Goal: Navigation & Orientation: Understand site structure

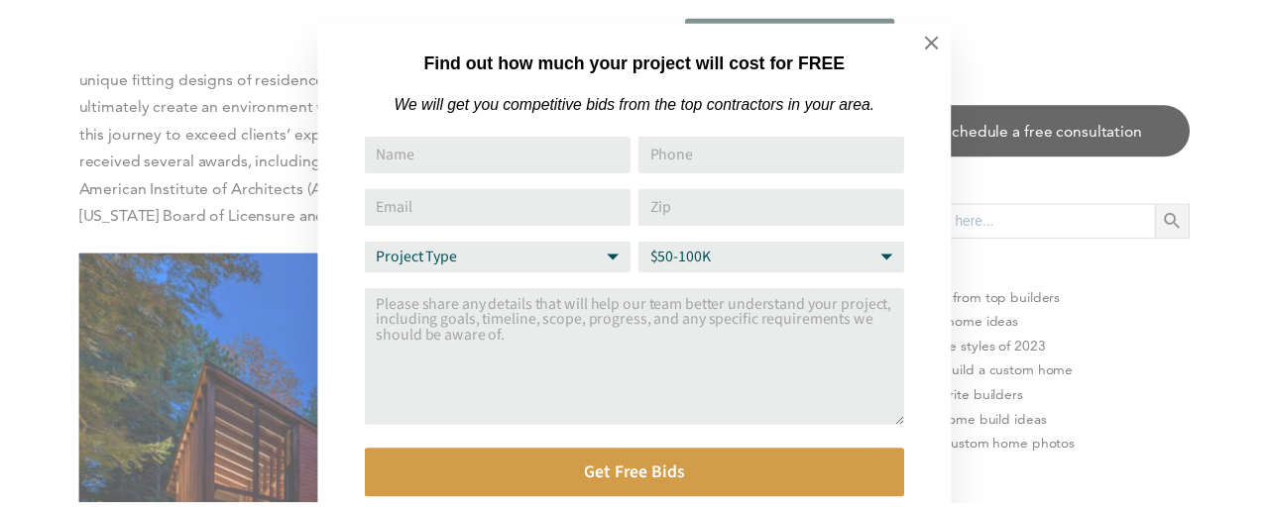
scroll to position [20, 0]
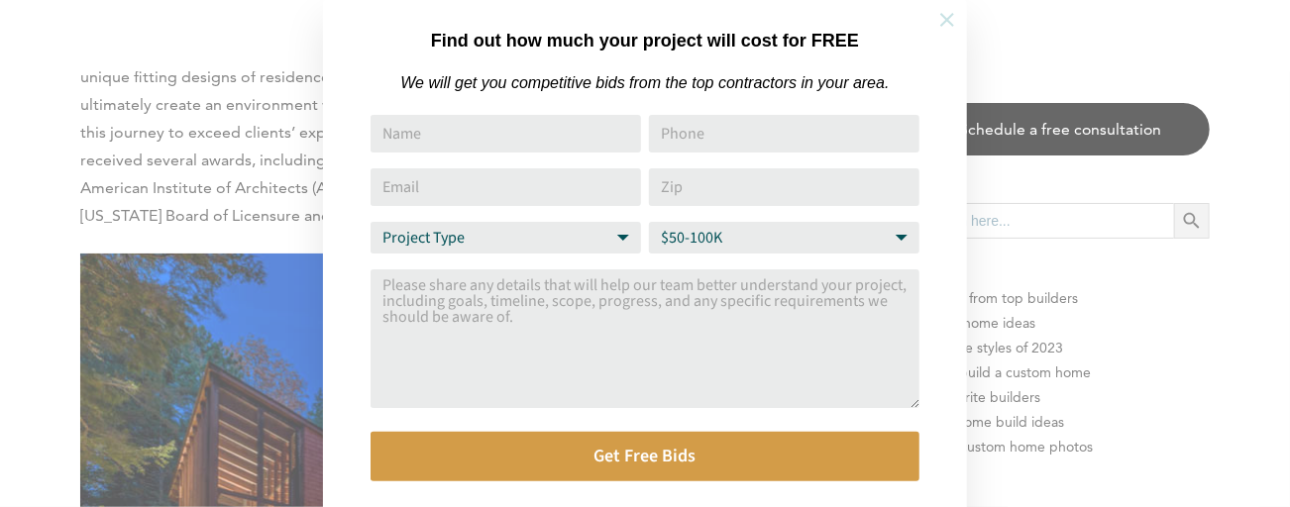
click at [948, 18] on icon at bounding box center [948, 20] width 14 height 14
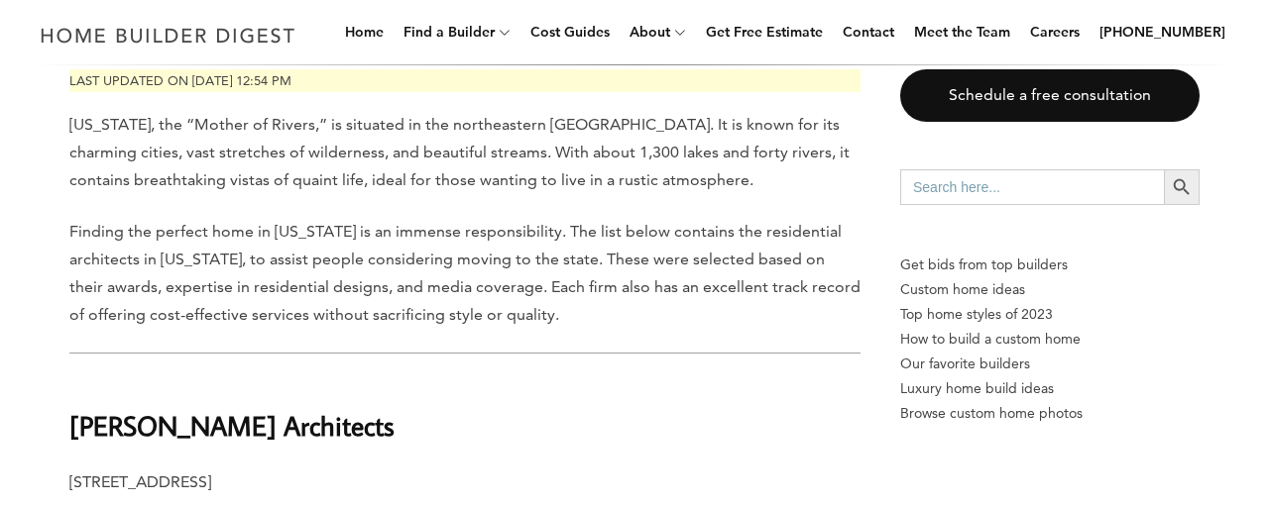
scroll to position [0, 0]
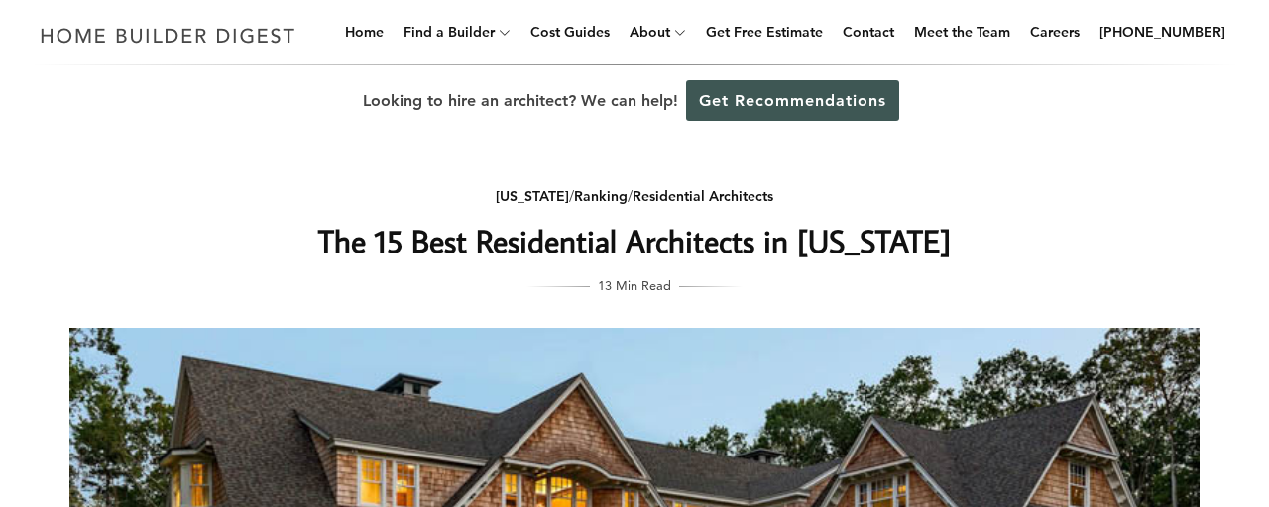
drag, startPoint x: 1614, startPoint y: 15, endPoint x: 448, endPoint y: 184, distance: 1177.9
click at [448, 184] on div "New Hampshire / Ranking / Residential Architects The 15 Best Residential Archit…" at bounding box center [634, 232] width 791 height 128
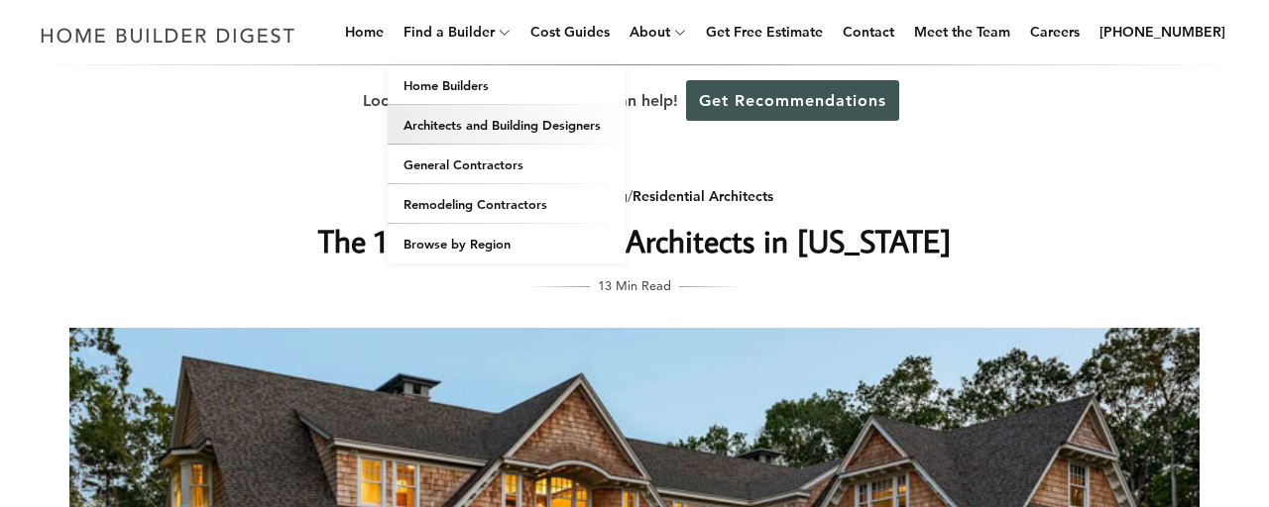
click at [482, 132] on link "Architects and Building Designers" at bounding box center [507, 125] width 238 height 40
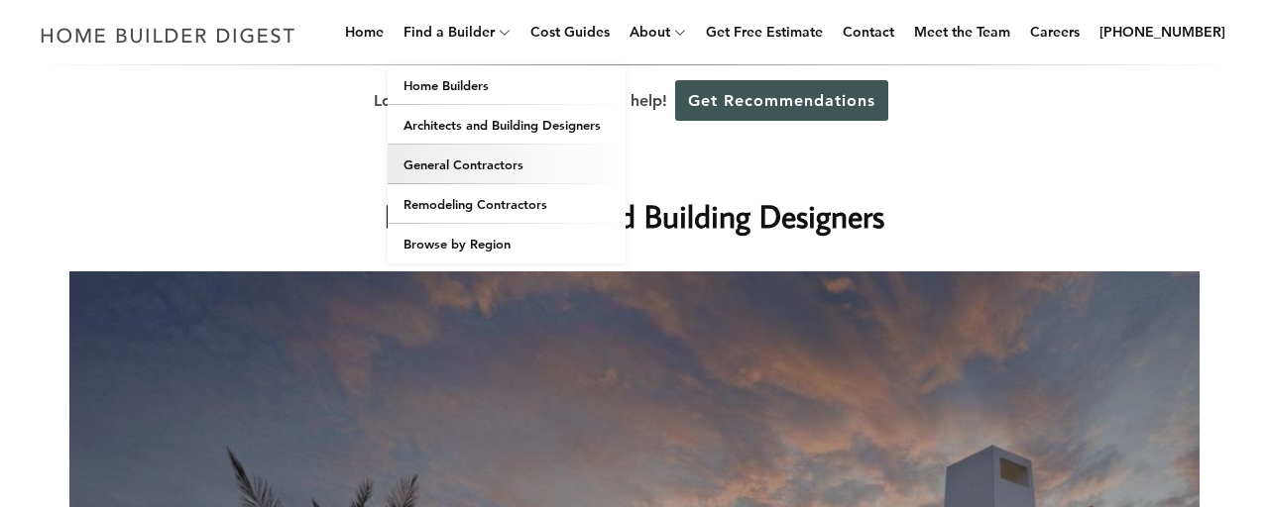
click at [469, 166] on link "General Contractors" at bounding box center [507, 165] width 238 height 40
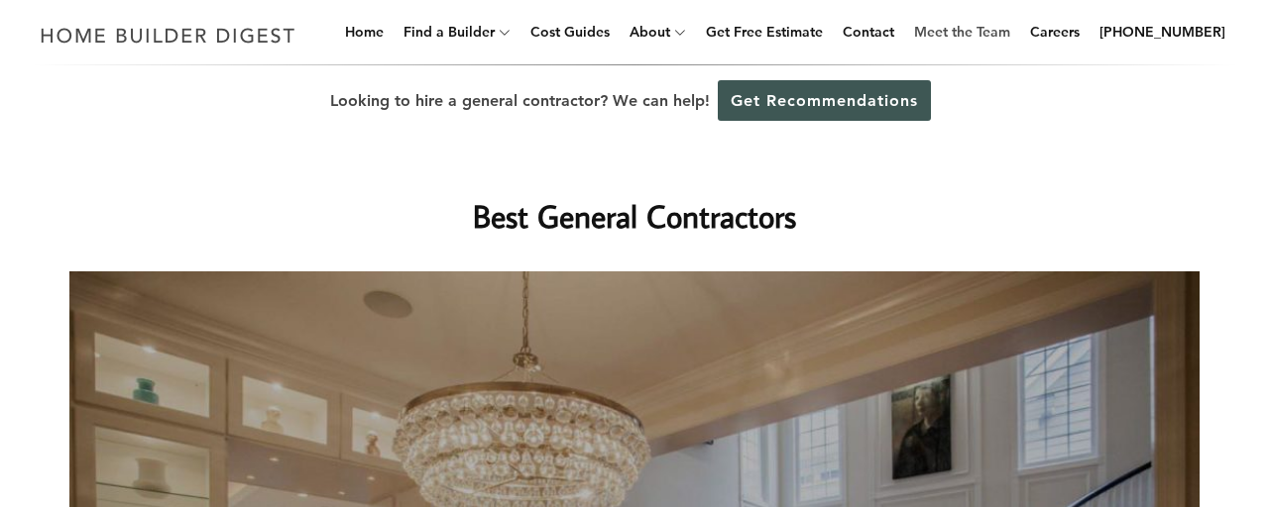
click at [1018, 34] on link "Meet the Team" at bounding box center [962, 31] width 112 height 63
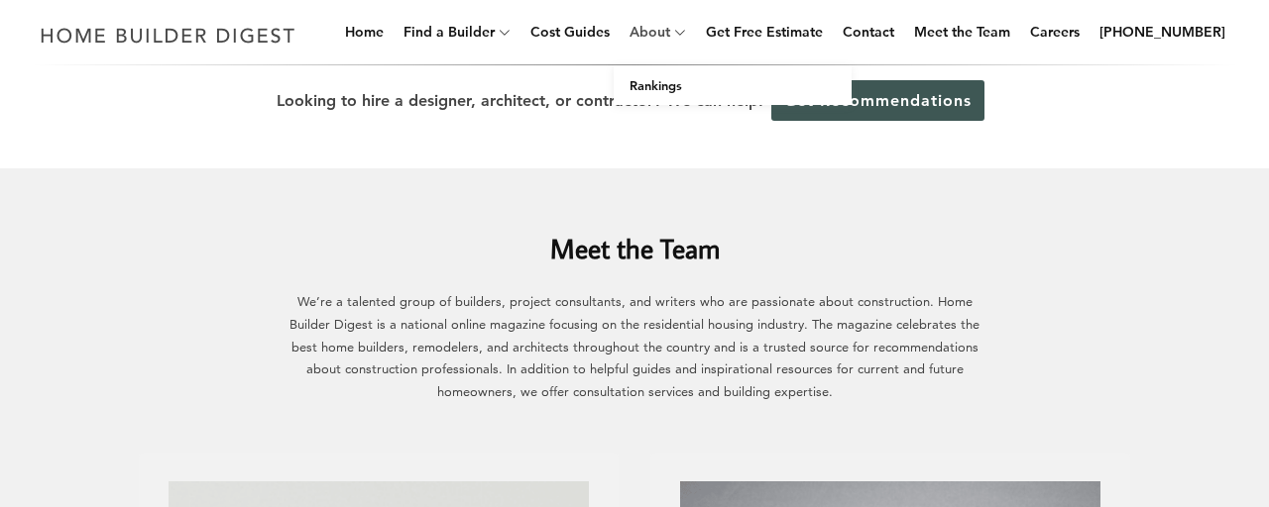
click at [670, 34] on link "About" at bounding box center [645, 31] width 49 height 63
